Goal: Navigation & Orientation: Understand site structure

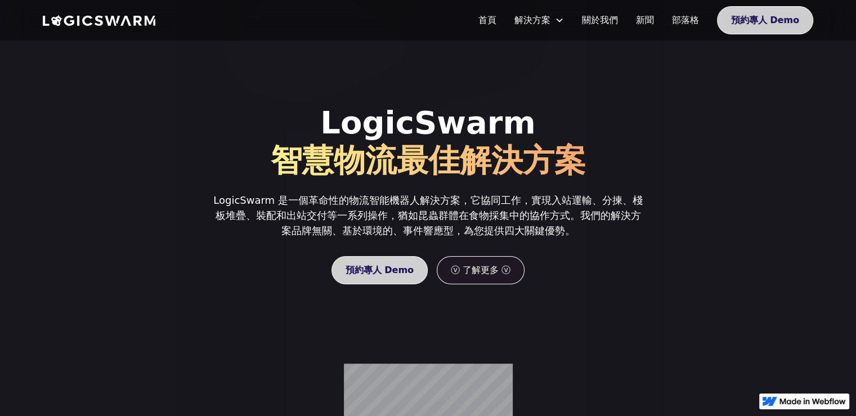
drag, startPoint x: 523, startPoint y: 188, endPoint x: 527, endPoint y: 303, distance: 114.3
click at [405, 198] on p "LogicSwarm 是一個革命性的物流智能機器人解決方案，它協同工作，實現入站運輸、分揀、棧板堆疊、裝配和出站交付等一系列操作，猶如昆蟲群體在食物採集中的協…" at bounding box center [428, 215] width 432 height 46
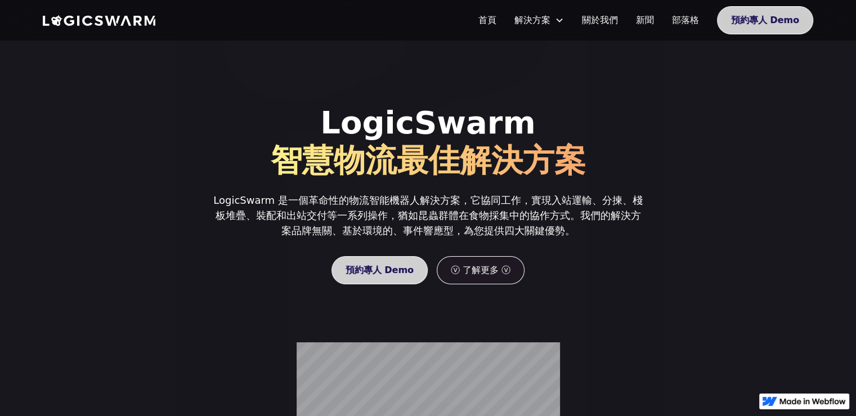
click at [550, 286] on div "LogicSwarm 智慧物流最佳解決方案 LogicSwarm 是一個革命性的物流智能機器人解決方案，它協同工作，實現入站運輸、分揀、棧板堆疊、裝配和出站交…" at bounding box center [428, 194] width 432 height 307
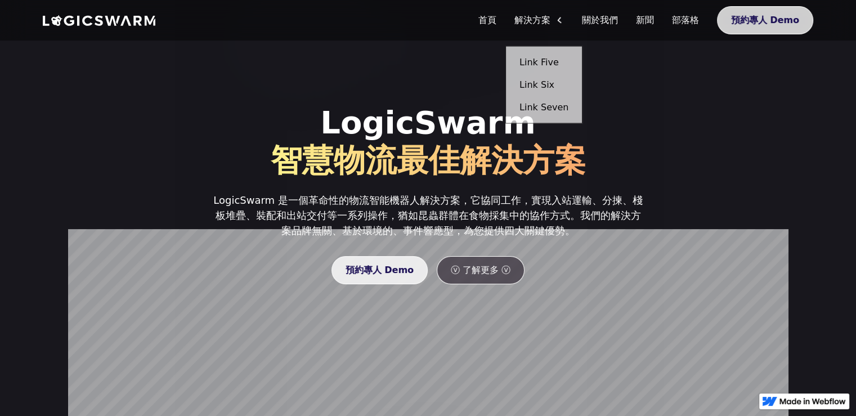
drag, startPoint x: 393, startPoint y: 22, endPoint x: 547, endPoint y: 14, distance: 153.8
click at [547, 14] on div "解決方案" at bounding box center [539, 20] width 68 height 23
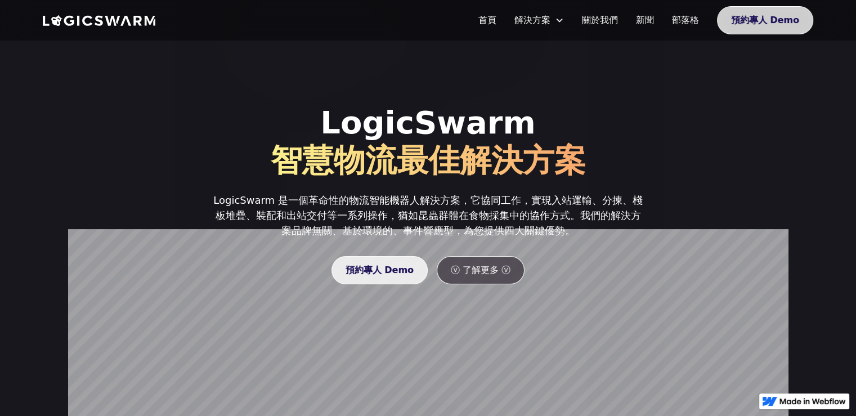
drag, startPoint x: 552, startPoint y: 16, endPoint x: 554, endPoint y: 22, distance: 5.7
click at [550, 16] on div "解決方案" at bounding box center [532, 21] width 36 height 14
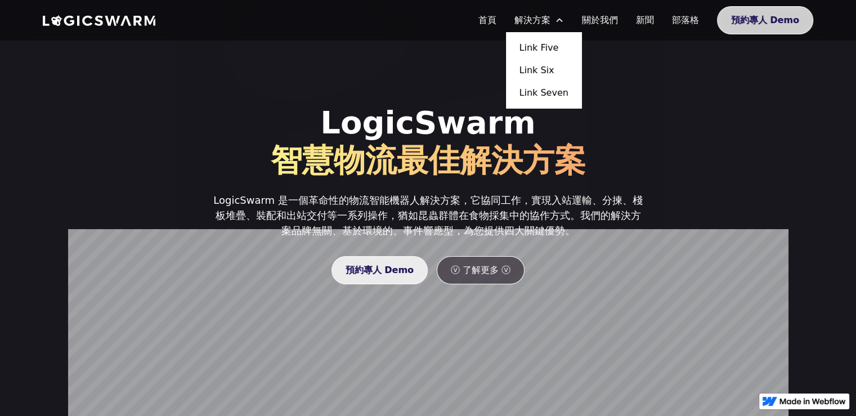
click at [563, 25] on div "解決方案" at bounding box center [539, 20] width 68 height 23
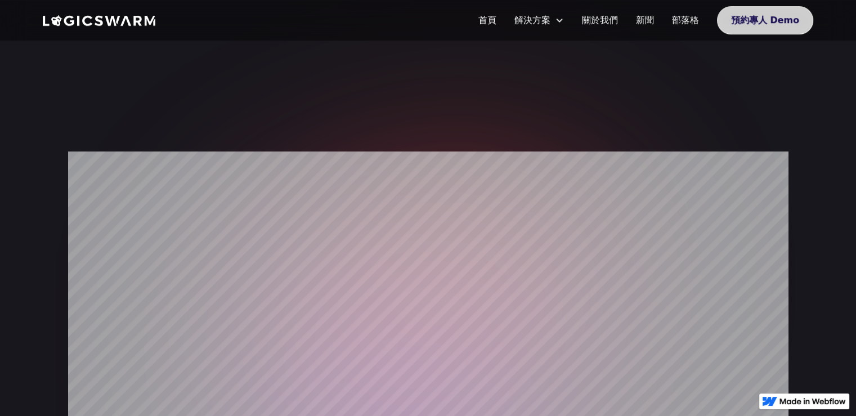
scroll to position [788, 0]
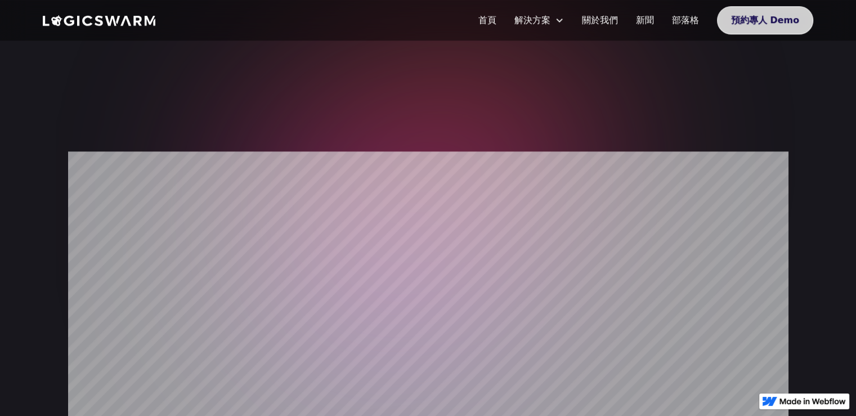
click at [613, 29] on link "關於我們" at bounding box center [600, 20] width 54 height 23
click at [599, 23] on link "關於我們" at bounding box center [600, 20] width 54 height 23
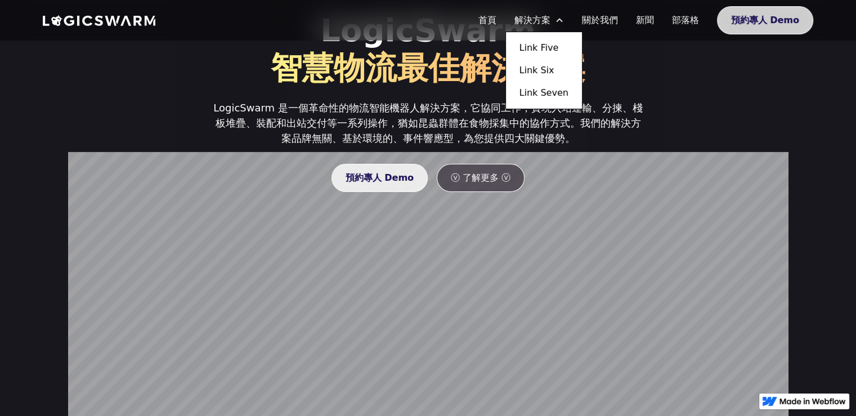
scroll to position [0, 0]
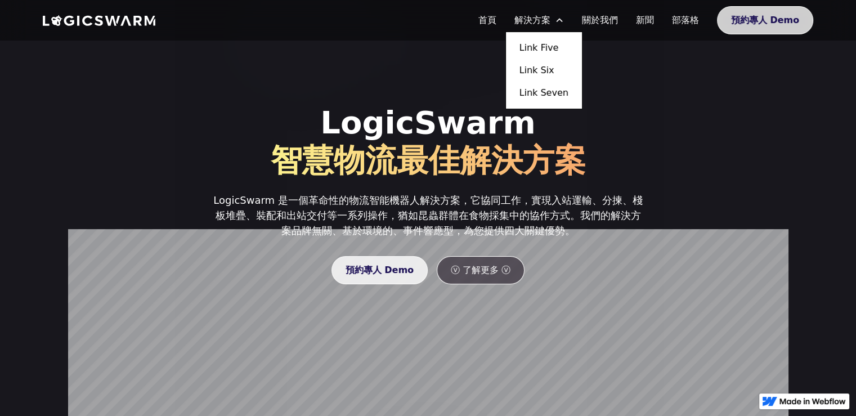
click at [542, 56] on link "Link Five" at bounding box center [543, 48] width 67 height 23
click at [542, 50] on link "Link Five" at bounding box center [543, 48] width 67 height 23
click at [551, 73] on link "Link Six" at bounding box center [543, 70] width 67 height 23
click at [605, 20] on link "關於我們" at bounding box center [600, 20] width 54 height 23
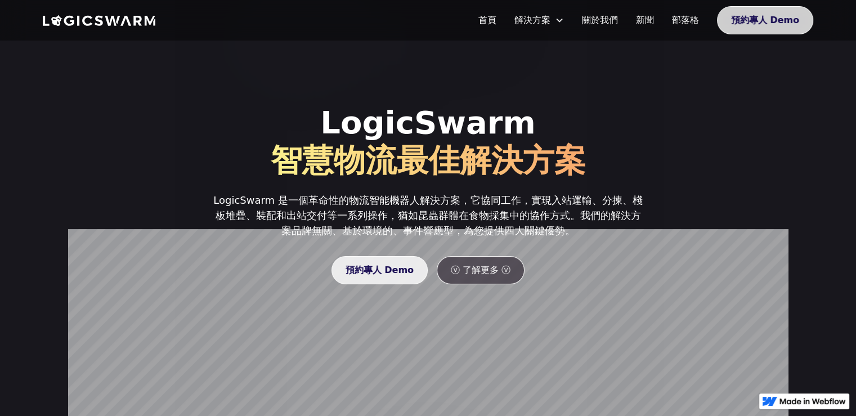
click at [637, 33] on nav "首頁 解決方案 Link Five Link Six Link Seven 關於我們 新聞 部落格 預約專人 Demo" at bounding box center [641, 20] width 344 height 28
click at [637, 26] on link "新聞" at bounding box center [645, 20] width 36 height 23
click at [612, 14] on link "關於我們" at bounding box center [600, 20] width 54 height 23
